Goal: Task Accomplishment & Management: Use online tool/utility

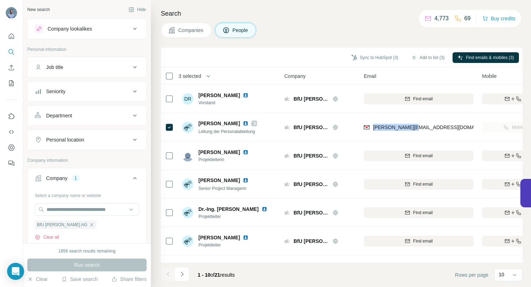
scroll to position [161, 0]
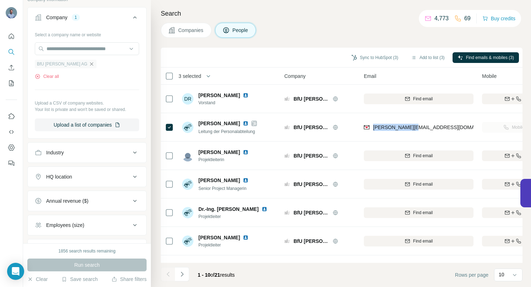
click at [89, 66] on icon "button" at bounding box center [92, 64] width 6 height 6
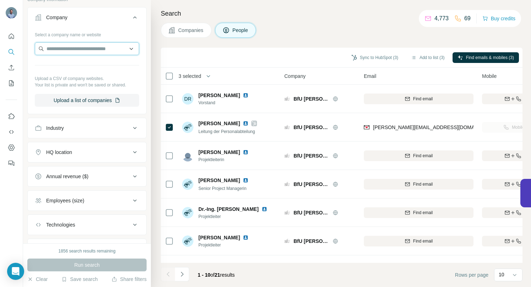
click at [73, 50] on input "text" at bounding box center [87, 48] width 104 height 13
paste input "**********"
type input "**********"
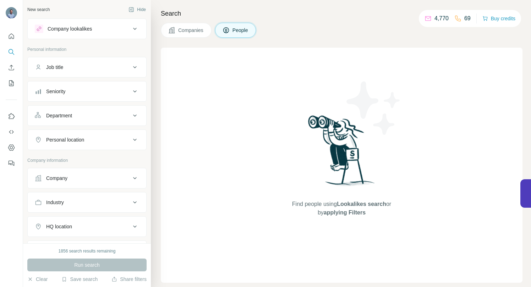
click at [131, 179] on icon at bounding box center [135, 178] width 9 height 9
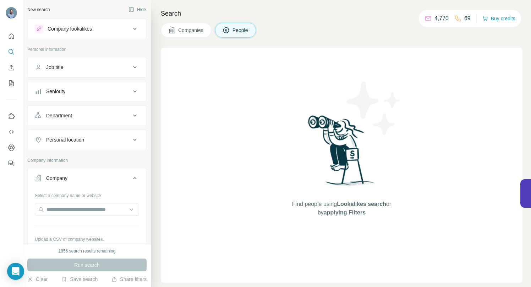
click at [76, 217] on div at bounding box center [87, 210] width 104 height 14
click at [79, 210] on input "text" at bounding box center [87, 209] width 104 height 13
paste input "**********"
click at [111, 210] on input "**********" at bounding box center [87, 209] width 104 height 13
drag, startPoint x: 111, startPoint y: 210, endPoint x: 96, endPoint y: 211, distance: 14.6
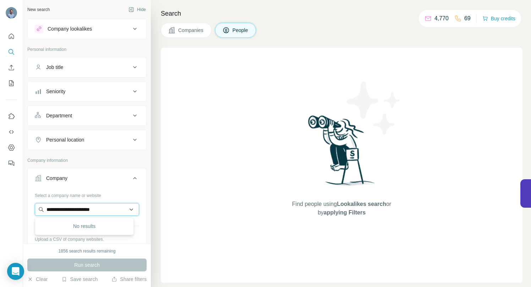
click at [96, 211] on input "**********" at bounding box center [87, 209] width 104 height 13
drag, startPoint x: 78, startPoint y: 210, endPoint x: 42, endPoint y: 208, distance: 35.9
click at [42, 209] on input "**********" at bounding box center [87, 209] width 104 height 13
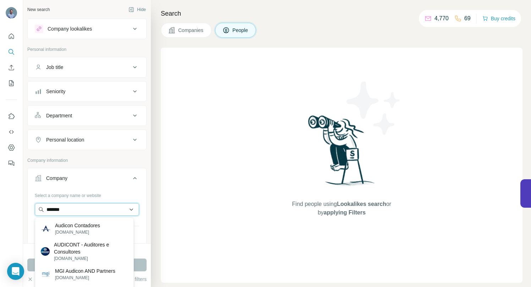
click at [99, 213] on input "*******" at bounding box center [87, 209] width 104 height 13
drag, startPoint x: 96, startPoint y: 212, endPoint x: 39, endPoint y: 210, distance: 57.6
click at [39, 210] on input "*******" at bounding box center [87, 209] width 104 height 13
paste input "**********"
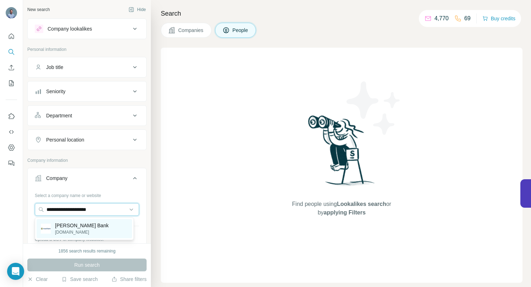
type input "**********"
click at [60, 230] on p "[DOMAIN_NAME]" at bounding box center [82, 232] width 54 height 6
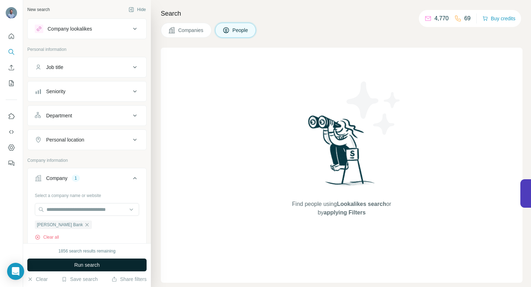
click at [64, 266] on button "Run search" at bounding box center [86, 264] width 119 height 13
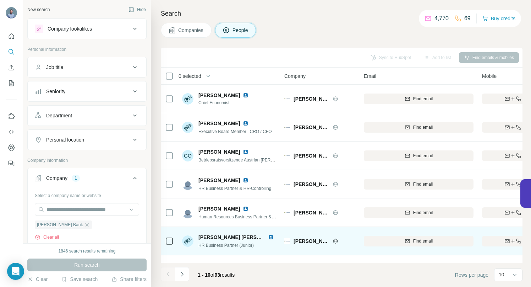
scroll to position [1, 0]
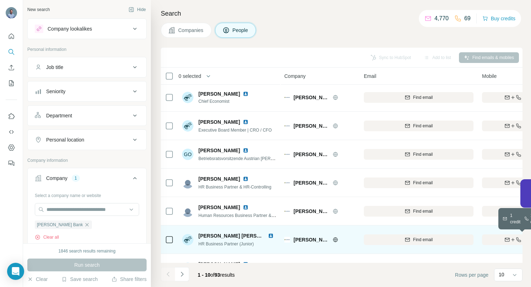
drag, startPoint x: 508, startPoint y: 241, endPoint x: 491, endPoint y: 237, distance: 17.5
click at [508, 241] on icon "button" at bounding box center [508, 240] width 6 height 6
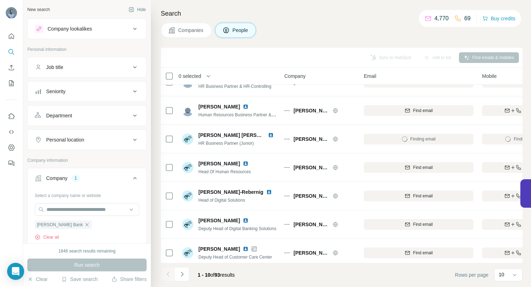
scroll to position [104, 0]
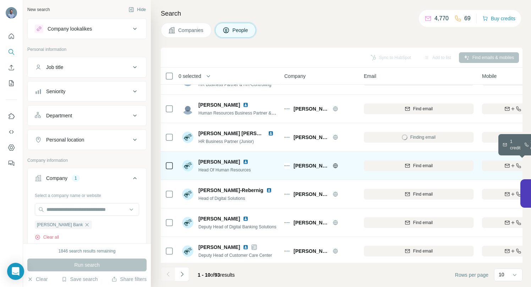
click at [487, 164] on div "Find both" at bounding box center [523, 165] width 83 height 6
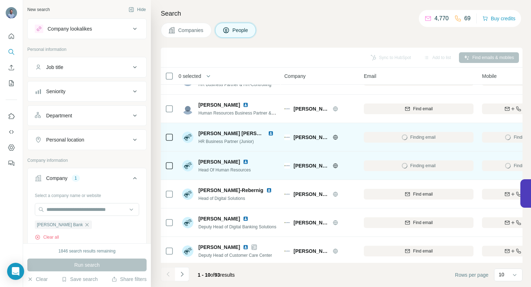
scroll to position [110, 0]
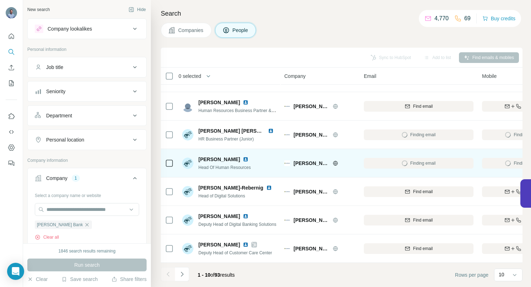
click at [183, 275] on icon "Navigate to next page" at bounding box center [182, 273] width 7 height 7
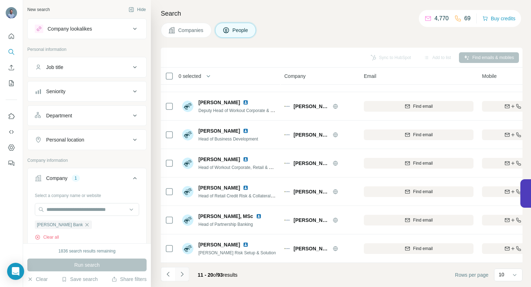
click at [184, 270] on icon "Navigate to next page" at bounding box center [182, 273] width 7 height 7
click at [184, 273] on icon "Navigate to next page" at bounding box center [182, 273] width 7 height 7
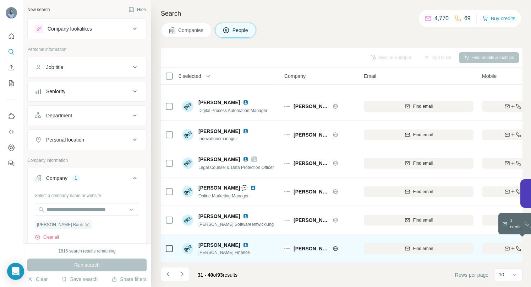
click at [507, 247] on icon "button" at bounding box center [508, 248] width 5 height 2
click at [184, 274] on icon "Navigate to next page" at bounding box center [182, 273] width 7 height 7
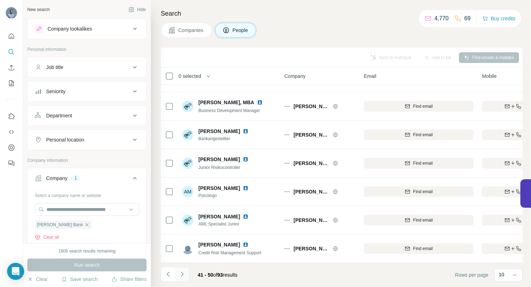
click at [183, 272] on icon "Navigate to next page" at bounding box center [182, 273] width 7 height 7
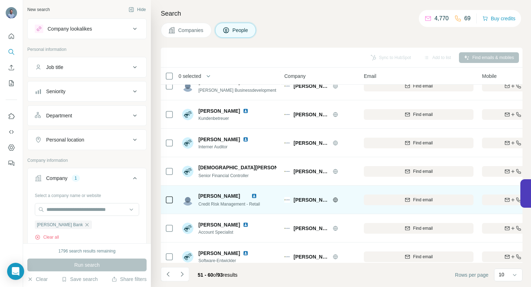
scroll to position [0, 0]
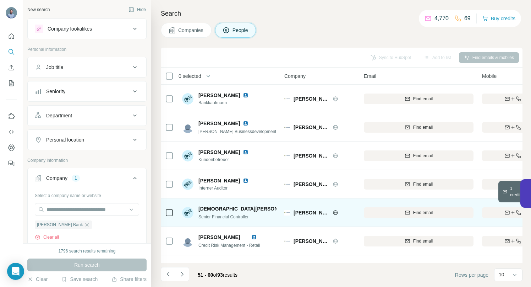
click at [495, 209] on button "Find both" at bounding box center [523, 212] width 83 height 11
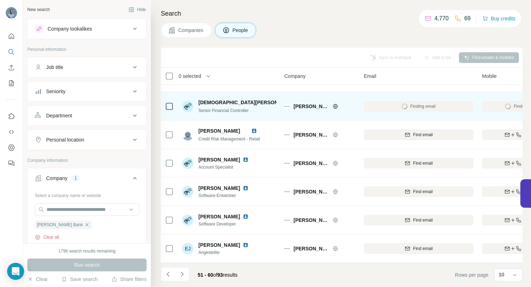
scroll to position [110, 0]
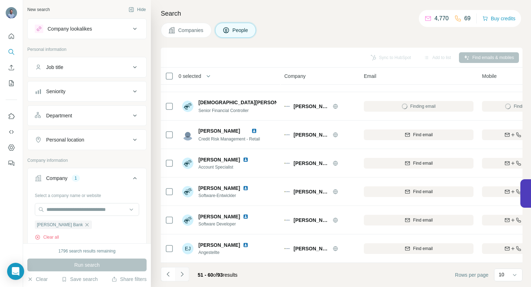
click at [182, 277] on icon "Navigate to next page" at bounding box center [182, 273] width 7 height 7
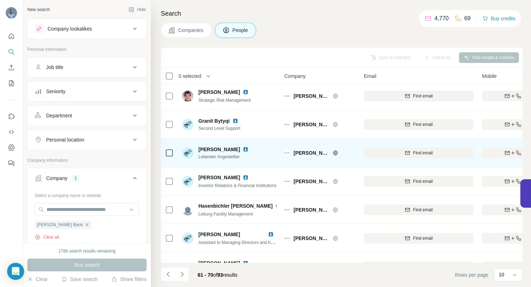
scroll to position [89, 0]
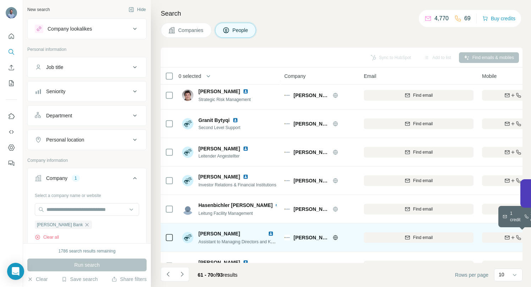
click at [505, 236] on icon "button" at bounding box center [508, 237] width 6 height 6
click at [184, 276] on icon "Navigate to next page" at bounding box center [182, 273] width 7 height 7
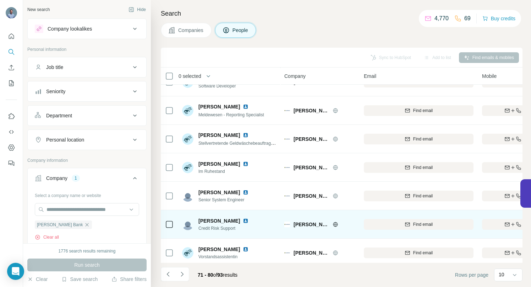
scroll to position [82, 0]
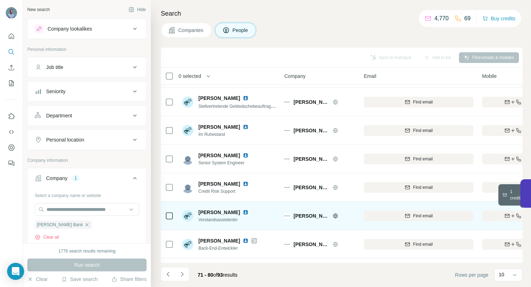
click at [500, 215] on div "Find both" at bounding box center [523, 215] width 83 height 6
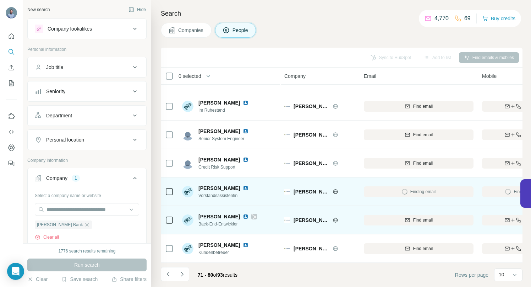
scroll to position [110, 0]
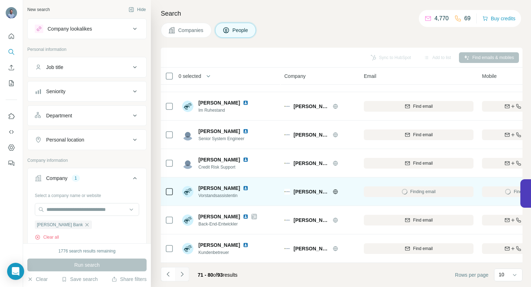
click at [181, 272] on icon "Navigate to next page" at bounding box center [182, 273] width 2 height 5
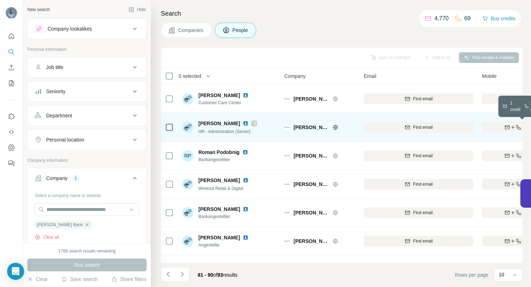
click at [495, 124] on div "Find both" at bounding box center [523, 127] width 83 height 6
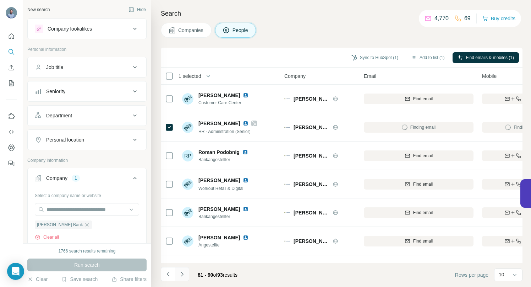
click at [183, 276] on icon "Navigate to next page" at bounding box center [182, 273] width 7 height 7
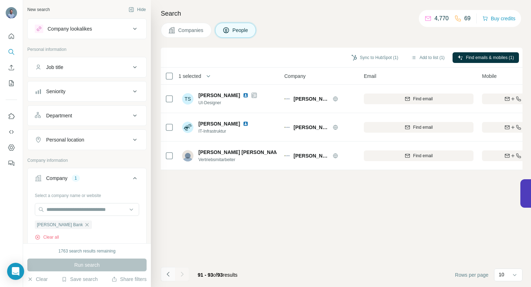
click at [170, 275] on icon "Navigate to previous page" at bounding box center [168, 273] width 7 height 7
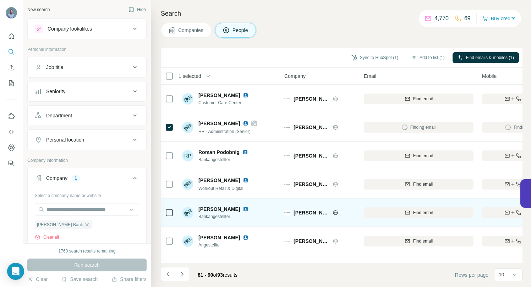
scroll to position [110, 0]
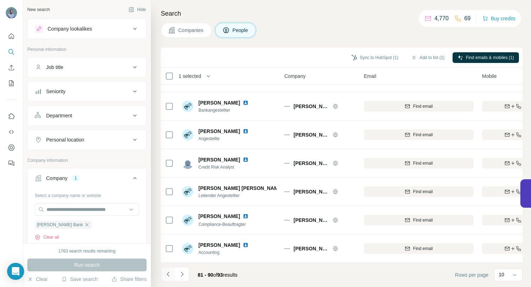
click at [168, 276] on icon "Navigate to previous page" at bounding box center [168, 273] width 7 height 7
click at [167, 276] on icon "Navigate to previous page" at bounding box center [168, 273] width 7 height 7
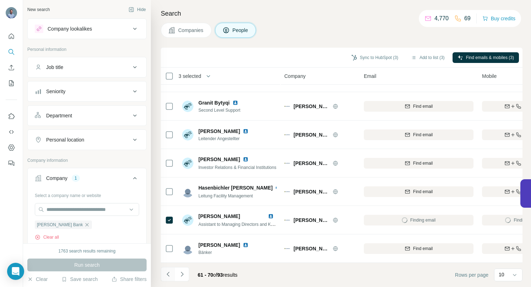
click at [169, 275] on icon "Navigate to previous page" at bounding box center [168, 273] width 7 height 7
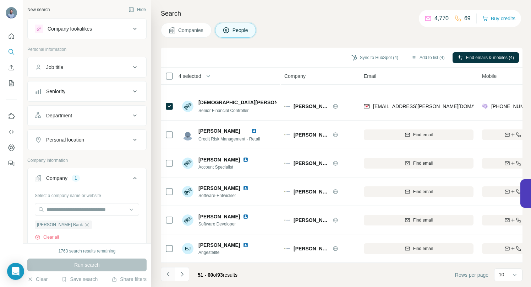
click at [169, 274] on icon "Navigate to previous page" at bounding box center [168, 273] width 7 height 7
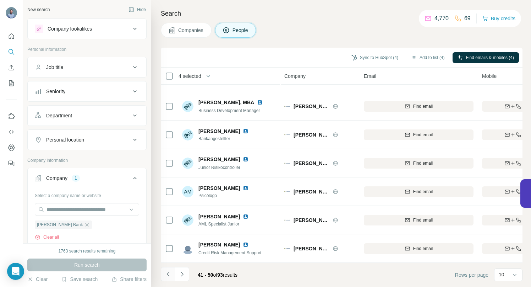
click at [168, 273] on icon "Navigate to previous page" at bounding box center [168, 273] width 2 height 5
click at [167, 274] on icon "Navigate to previous page" at bounding box center [168, 273] width 7 height 7
click at [169, 273] on icon "Navigate to previous page" at bounding box center [168, 273] width 7 height 7
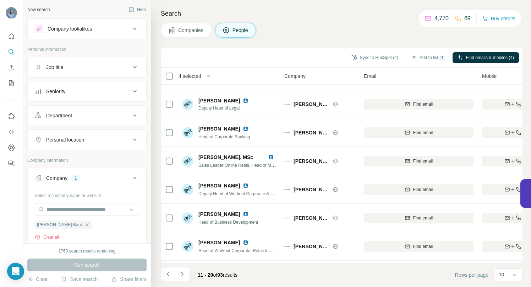
scroll to position [0, 0]
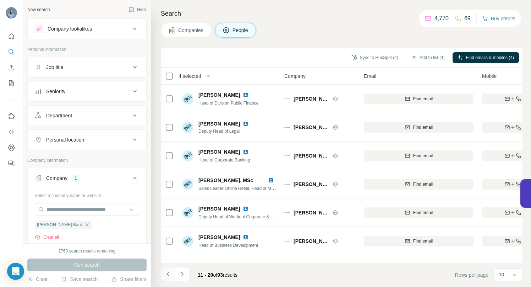
click at [169, 275] on icon "Navigate to previous page" at bounding box center [168, 273] width 7 height 7
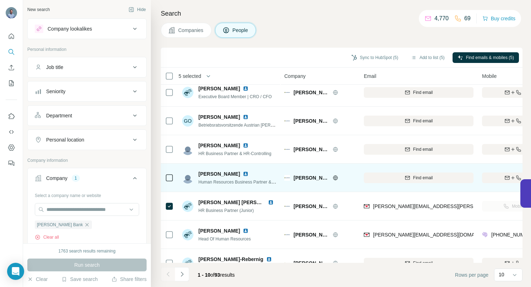
scroll to position [110, 0]
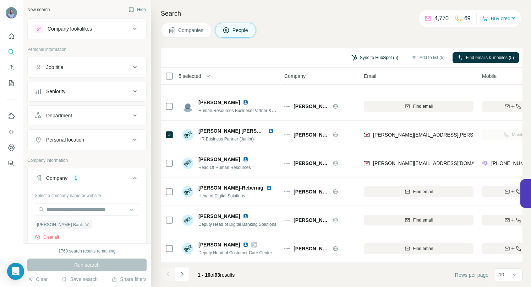
click at [358, 56] on button "Sync to HubSpot (5)" at bounding box center [375, 57] width 57 height 11
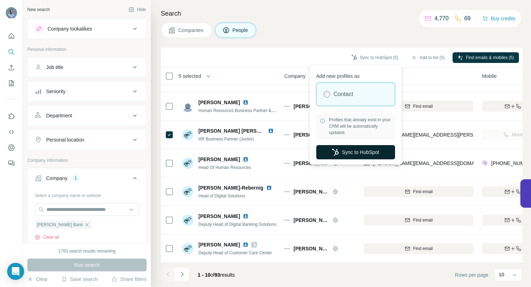
click at [350, 150] on button "Sync to HubSpot" at bounding box center [356, 152] width 79 height 14
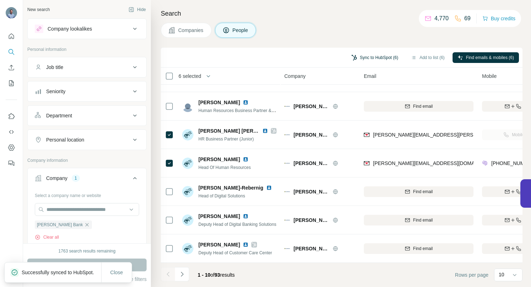
click at [366, 56] on button "Sync to HubSpot (6)" at bounding box center [375, 57] width 57 height 11
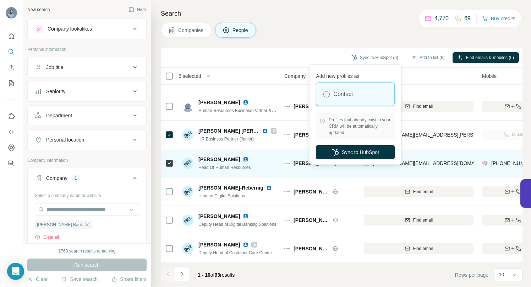
click at [358, 152] on button "Sync to HubSpot" at bounding box center [355, 152] width 79 height 14
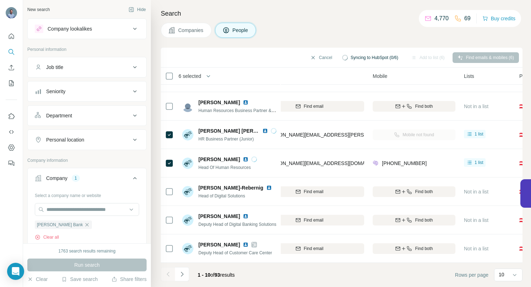
scroll to position [110, 121]
